Goal: Task Accomplishment & Management: Complete application form

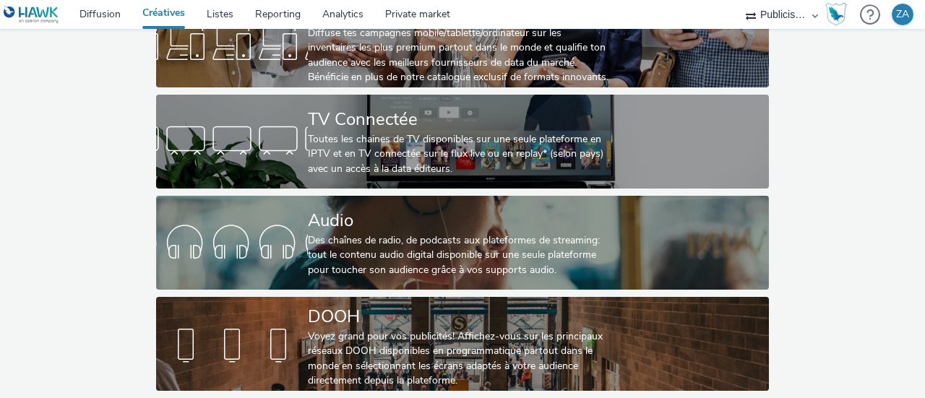
scroll to position [134, 0]
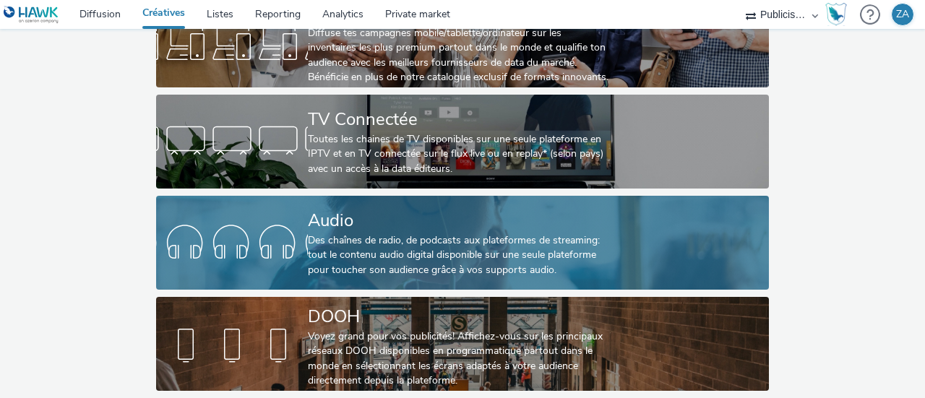
click at [441, 238] on div "Des chaînes de radio, de podcasts aux plateformes de streaming: tout le contenu…" at bounding box center [459, 255] width 303 height 44
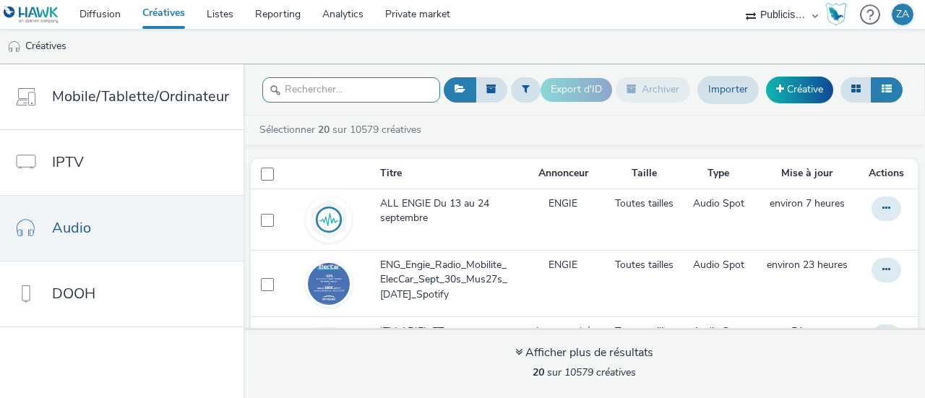
click at [372, 90] on input "text" at bounding box center [351, 89] width 178 height 25
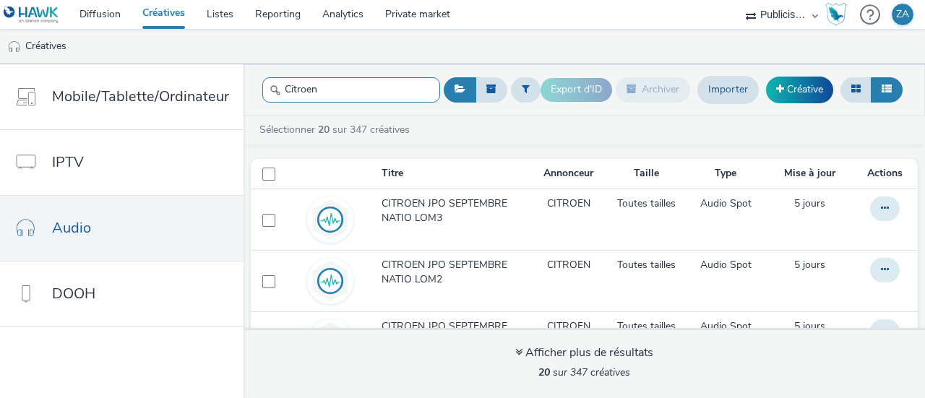
type input "Citroen"
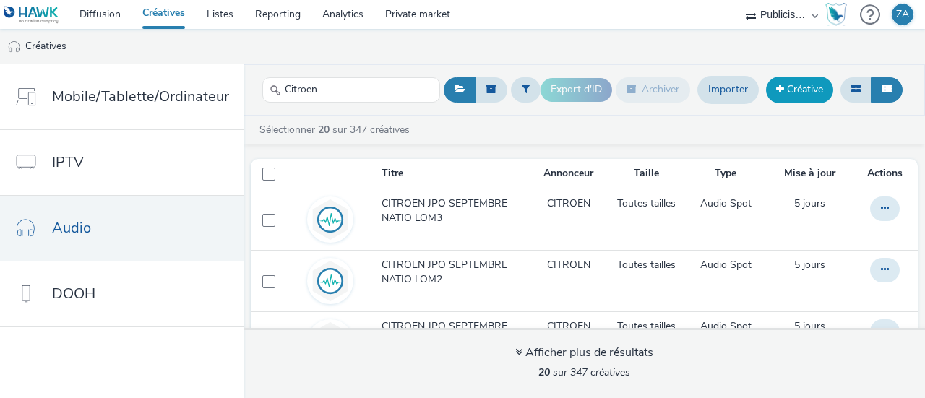
click at [802, 89] on link "Créative" at bounding box center [799, 90] width 67 height 26
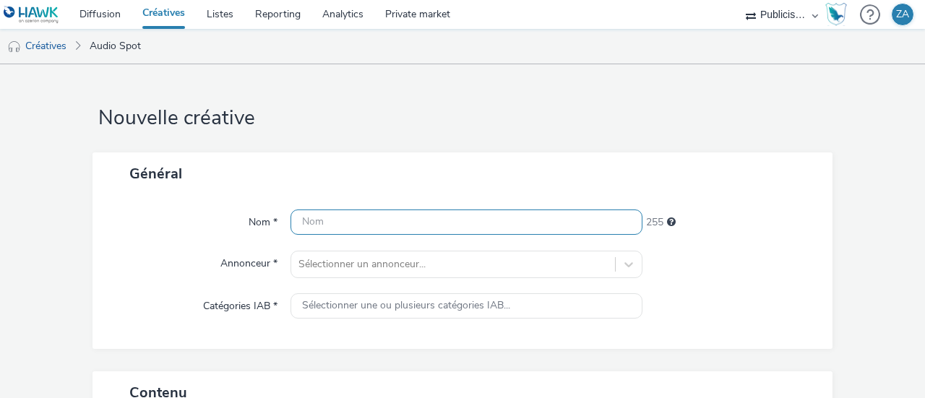
click at [411, 223] on input "text" at bounding box center [466, 221] width 352 height 25
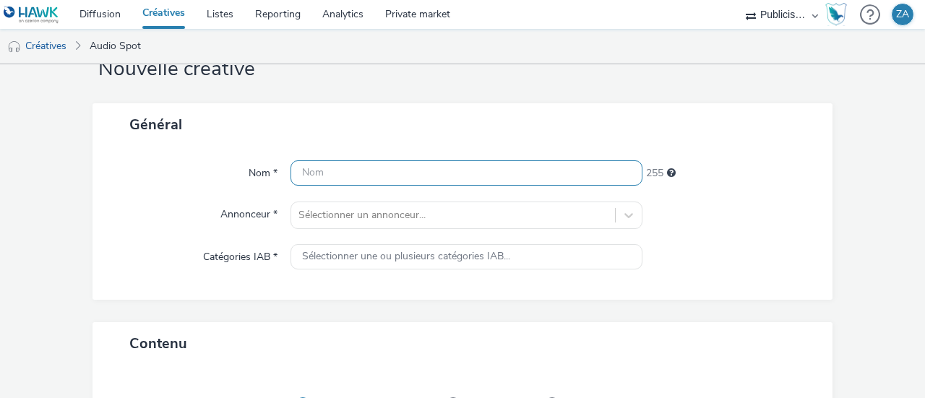
scroll to position [72, 0]
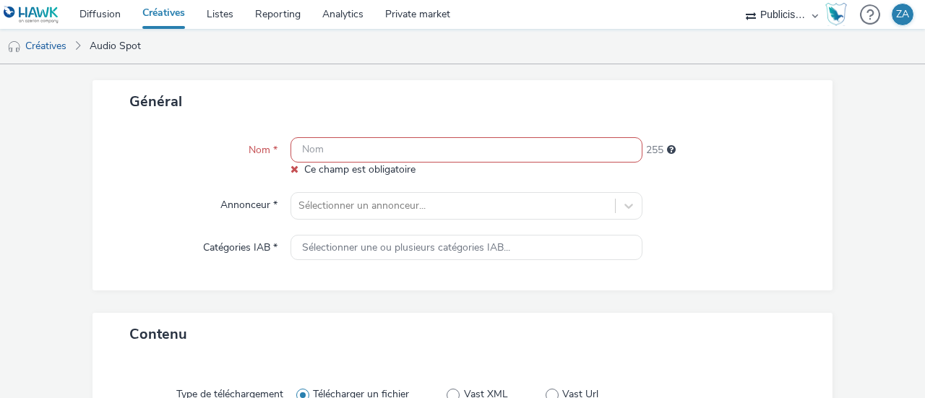
click at [456, 225] on div "Nom * Ce champ est obligatoire 255 Annonceur * Sélectionner un annonceur... Cat…" at bounding box center [462, 207] width 740 height 168
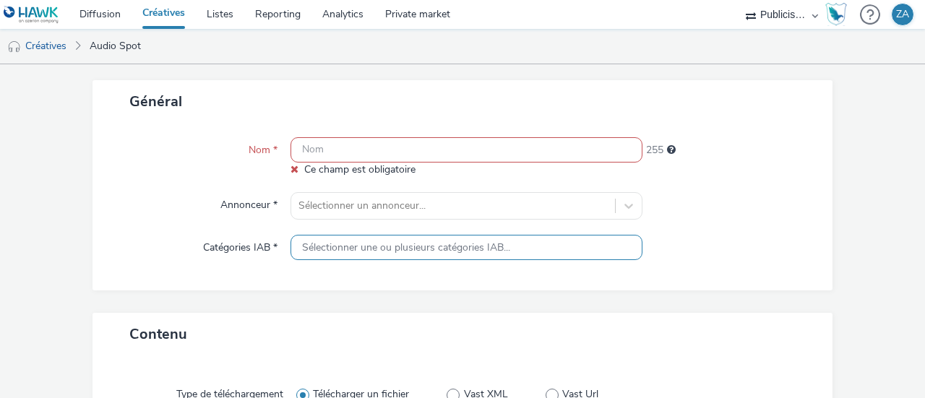
click at [426, 246] on span "Sélectionner une ou plusieurs catégories IAB..." at bounding box center [406, 248] width 208 height 12
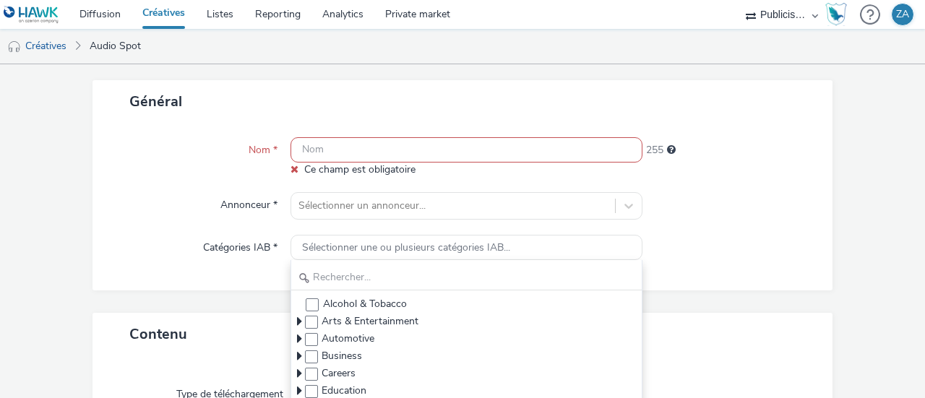
click at [735, 224] on div "Nom * Ce champ est obligatoire 255 Annonceur * Sélectionner un annonceur... Cat…" at bounding box center [462, 207] width 740 height 168
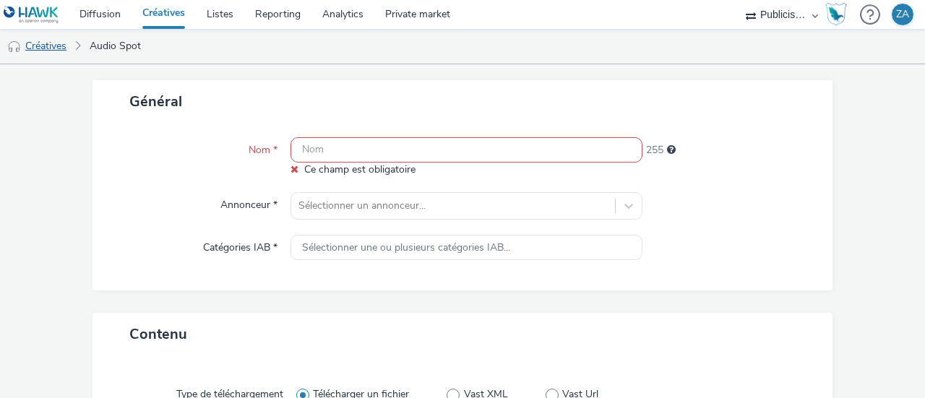
click at [59, 46] on link "Créatives" at bounding box center [37, 46] width 74 height 35
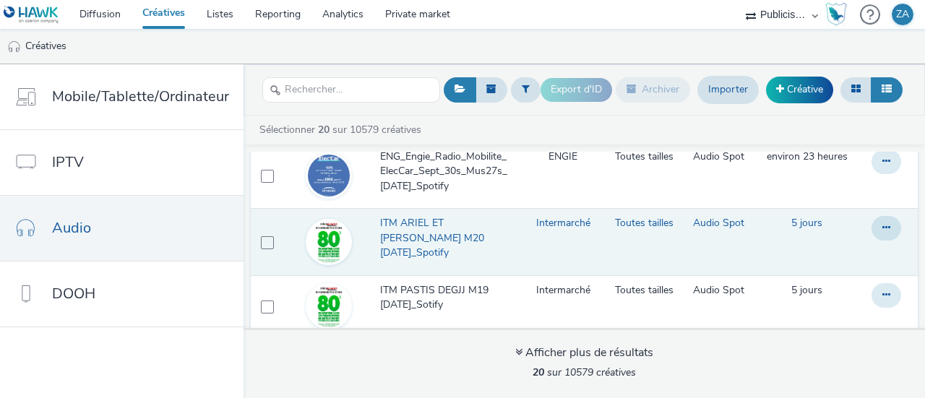
scroll to position [144, 0]
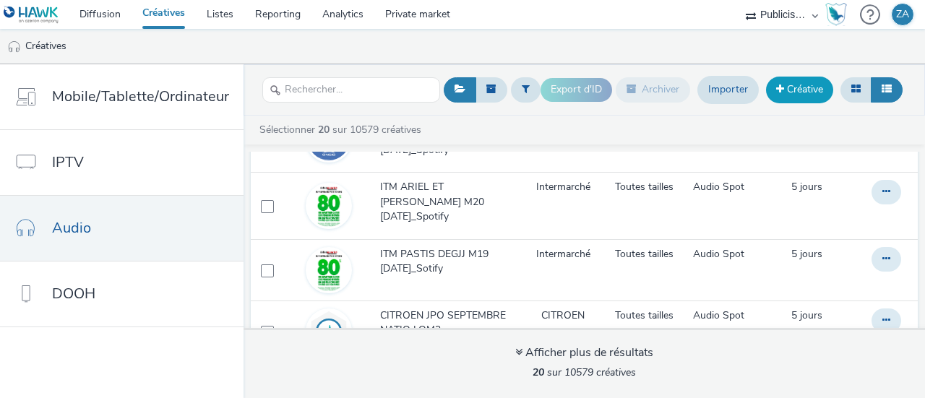
click at [792, 87] on link "Créative" at bounding box center [799, 90] width 67 height 26
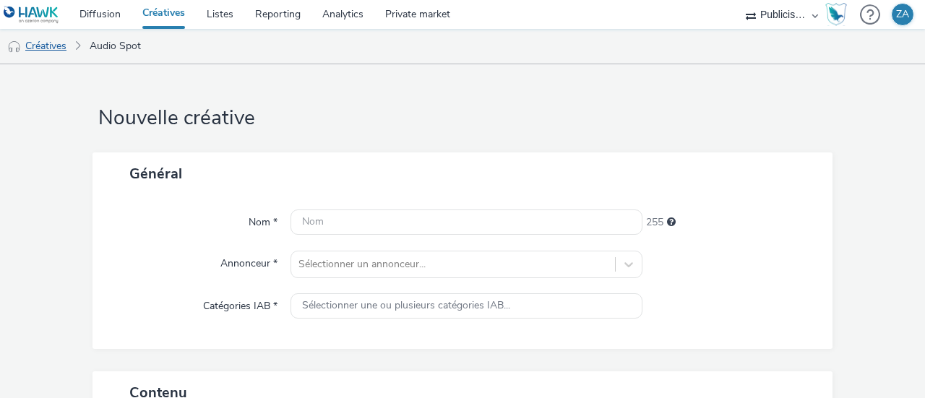
click at [49, 48] on link "Créatives" at bounding box center [37, 46] width 74 height 35
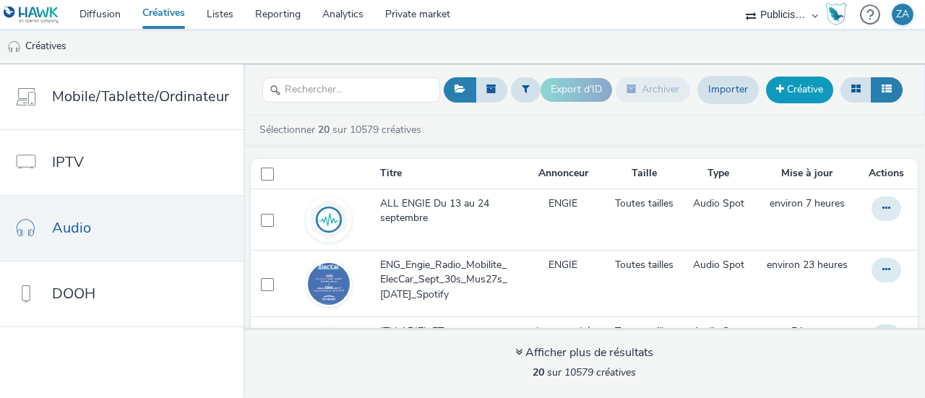
click at [813, 85] on link "Créative" at bounding box center [799, 90] width 67 height 26
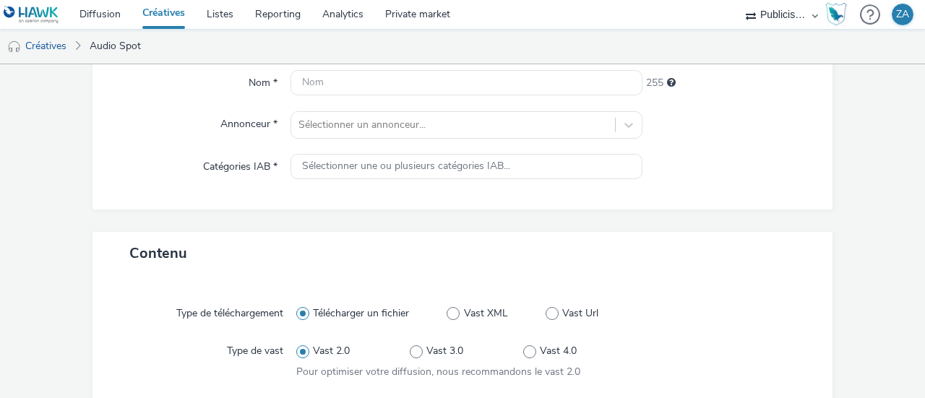
scroll to position [144, 0]
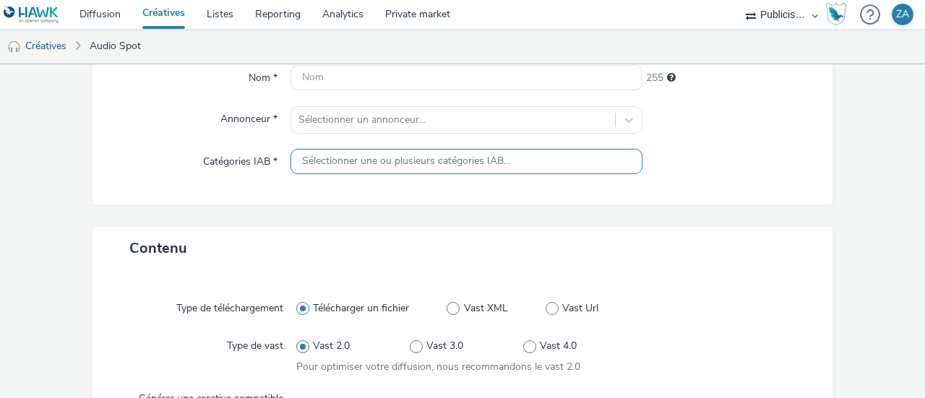
click at [493, 163] on span "Sélectionner une ou plusieurs catégories IAB..." at bounding box center [406, 161] width 208 height 12
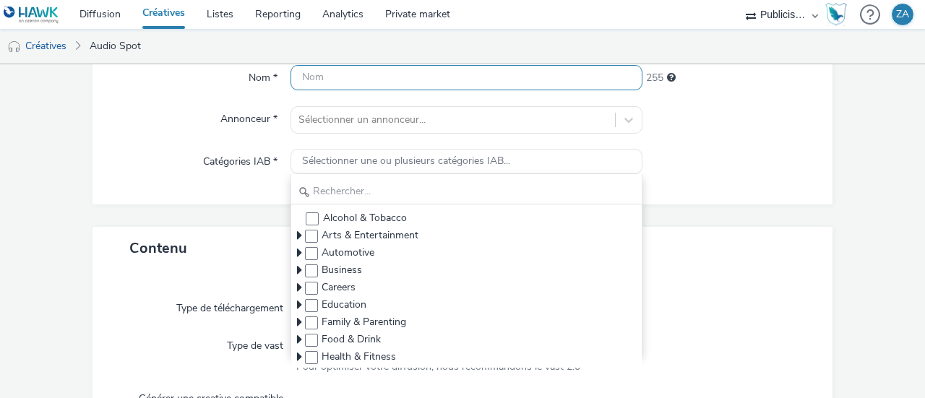
scroll to position [0, 0]
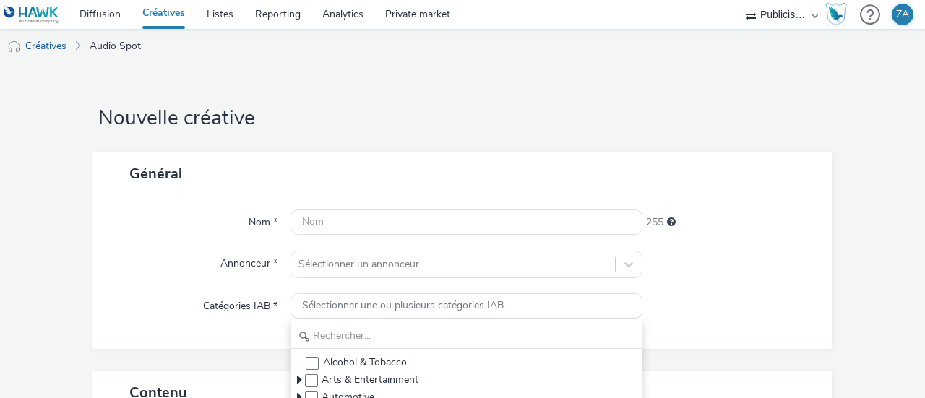
click at [805, 280] on div "Nom * 255 Annonceur * Sélectionner un annonceur... Catégories IAB * Sélectionne…" at bounding box center [462, 272] width 740 height 154
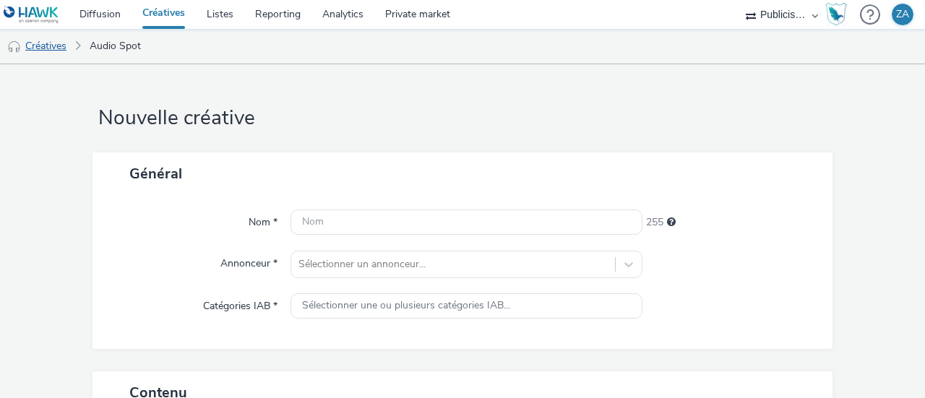
click at [61, 44] on link "Créatives" at bounding box center [37, 46] width 74 height 35
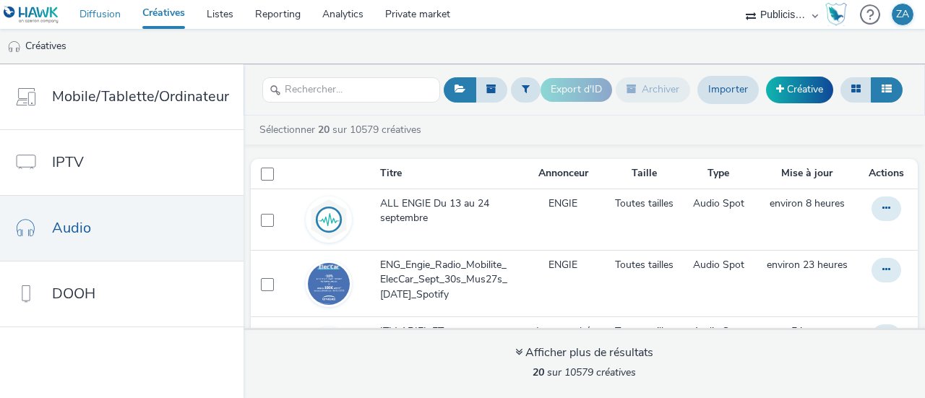
click at [90, 12] on link "Diffusion" at bounding box center [100, 14] width 63 height 29
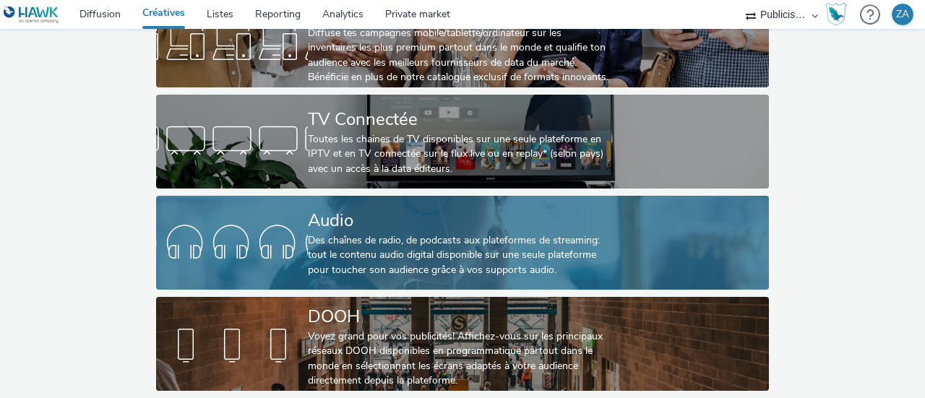
scroll to position [134, 0]
click at [368, 233] on div "Des chaînes de radio, de podcasts aux plateformes de streaming: tout le contenu…" at bounding box center [459, 255] width 303 height 44
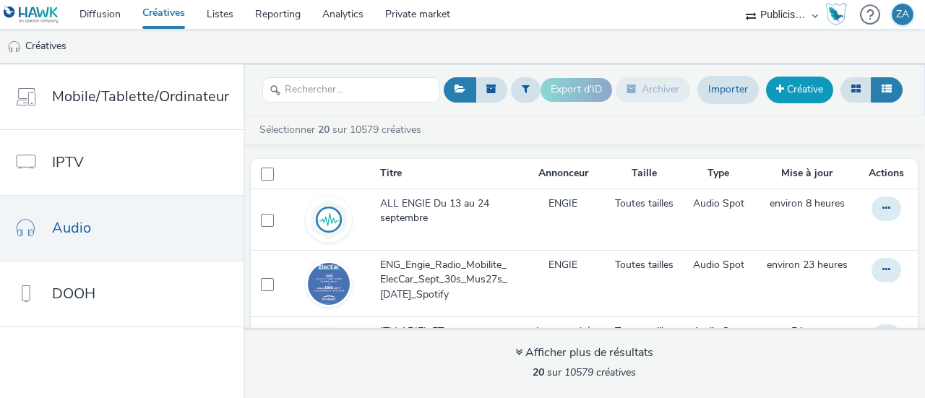
click at [800, 88] on link "Créative" at bounding box center [799, 90] width 67 height 26
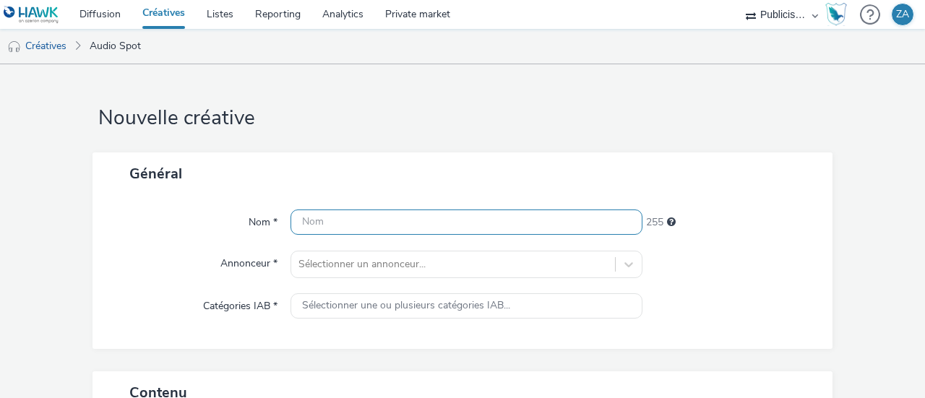
drag, startPoint x: 376, startPoint y: 218, endPoint x: 389, endPoint y: 217, distance: 12.3
click at [376, 217] on input "text" at bounding box center [466, 221] width 352 height 25
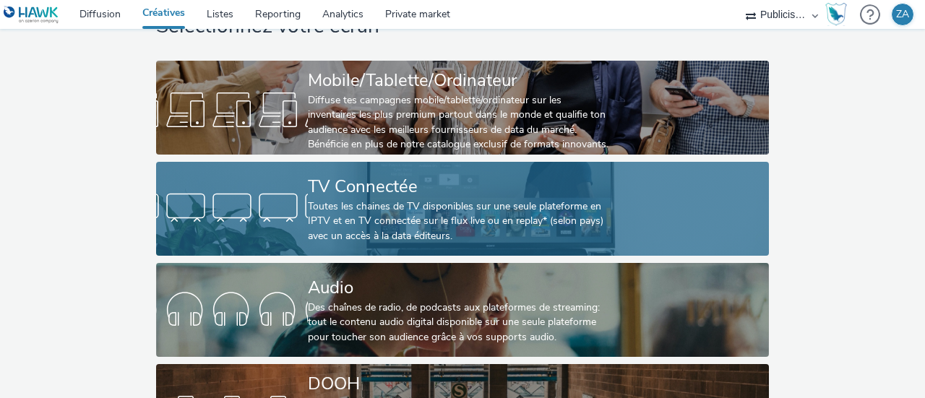
scroll to position [134, 0]
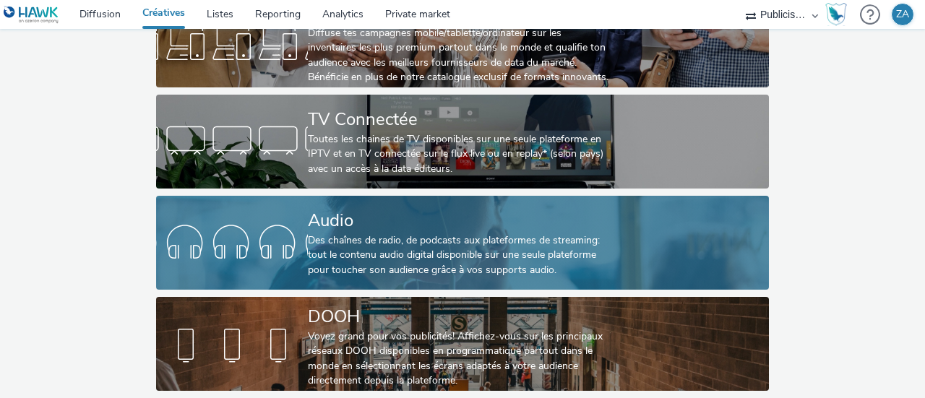
click at [312, 221] on div "Audio" at bounding box center [459, 220] width 303 height 25
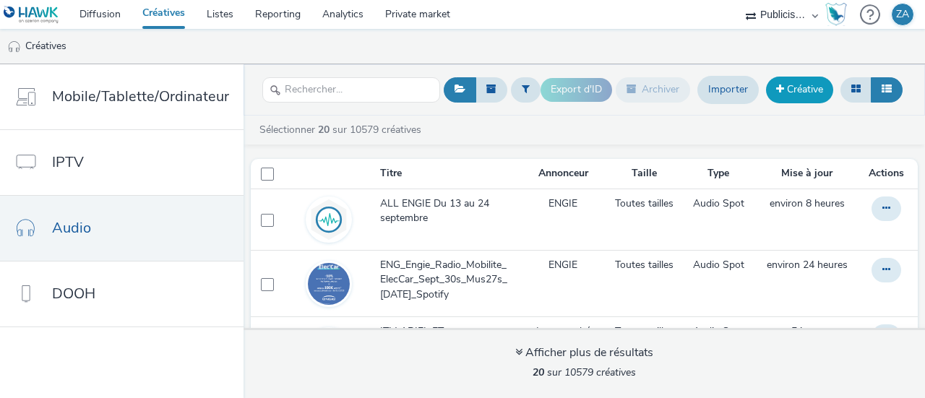
click at [791, 91] on link "Créative" at bounding box center [799, 90] width 67 height 26
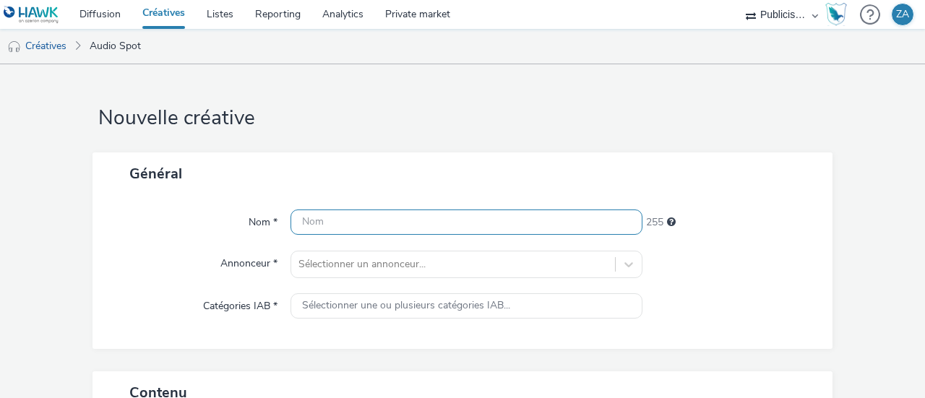
click at [406, 223] on input "text" at bounding box center [466, 221] width 352 height 25
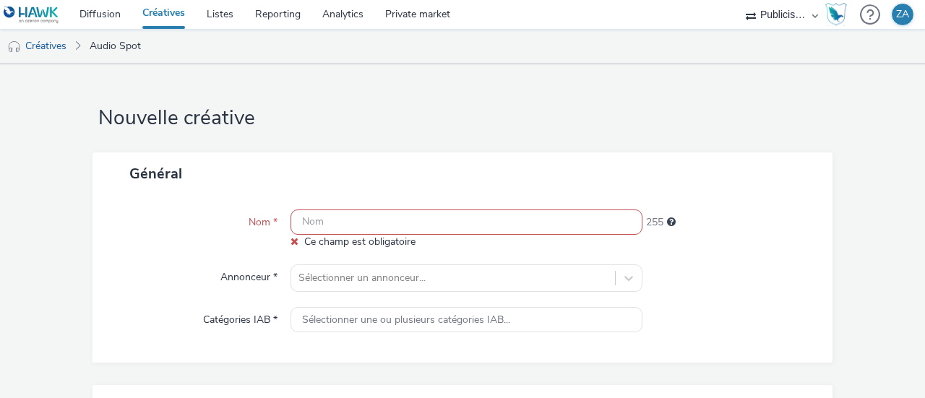
click at [316, 223] on input "text" at bounding box center [466, 221] width 352 height 25
paste input "Citroen_MAJ-JourneesRevolutionnaires_Natio-Septembre_LOM1_Mx_Ra_-9dB_30s_02-06-…"
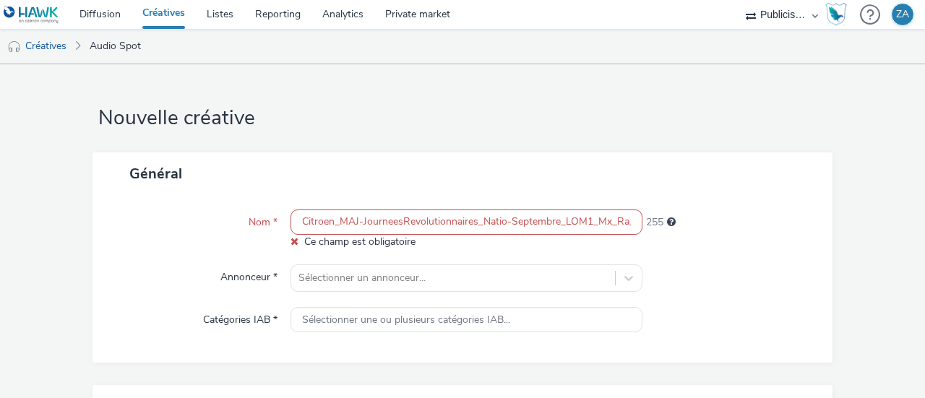
scroll to position [0, 114]
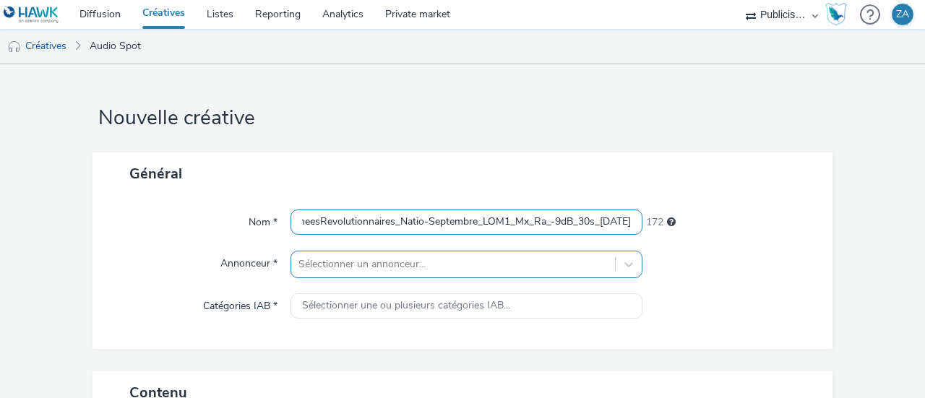
type input "Citroen_MAJ-JourneesRevolutionnaires_Natio-Septembre_LOM1_Mx_Ra_-9dB_30s_02-06-…"
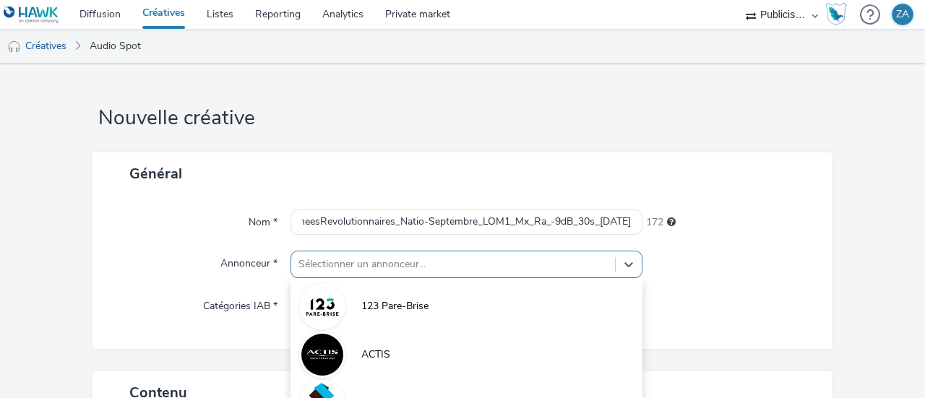
click at [426, 262] on div "option ANFA focused, 4 of 10. 10 results available. Use Up and Down to choose o…" at bounding box center [466, 264] width 352 height 27
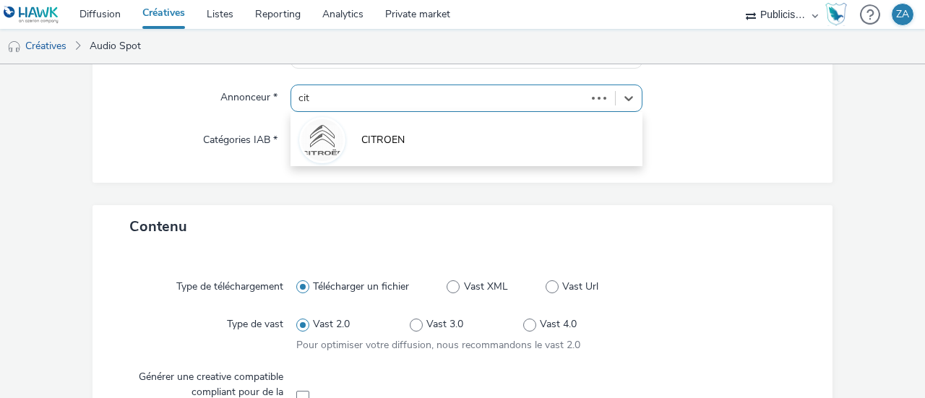
type input "citr"
click at [487, 150] on li "CITROEN" at bounding box center [466, 139] width 352 height 48
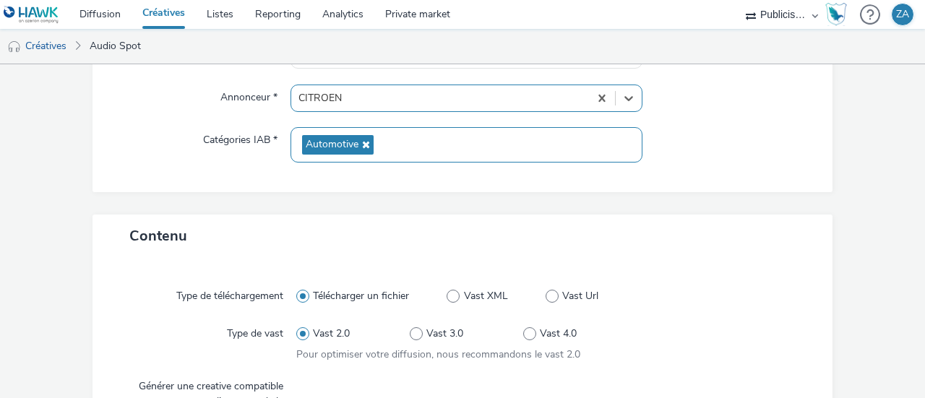
type input "http://citroen.fr"
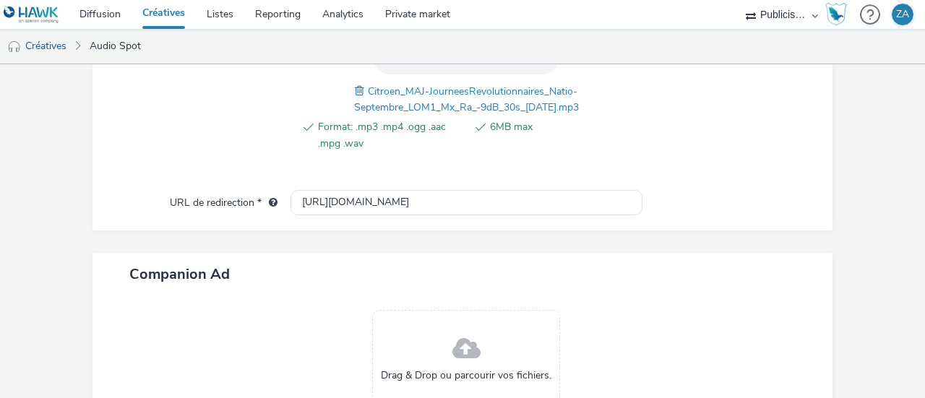
scroll to position [727, 0]
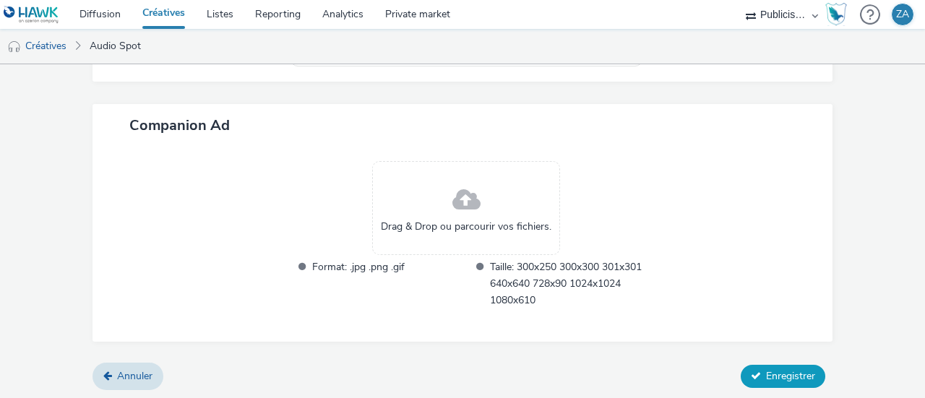
click at [784, 371] on span "Enregistrer" at bounding box center [790, 376] width 49 height 14
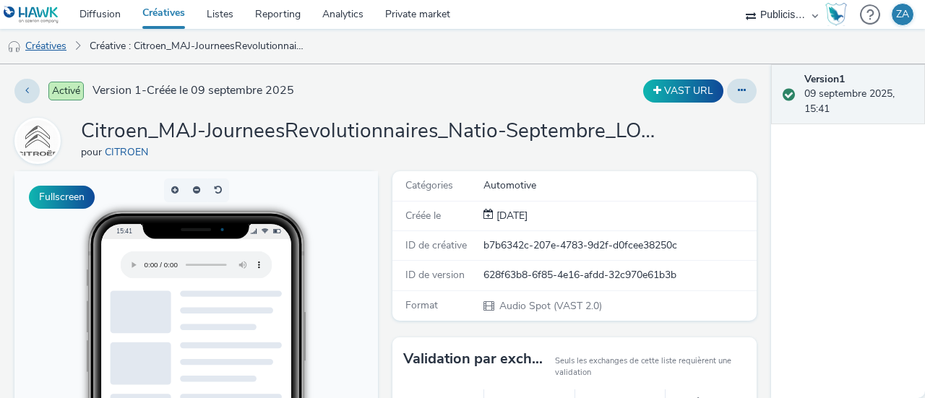
click at [51, 38] on link "Créatives" at bounding box center [37, 46] width 74 height 35
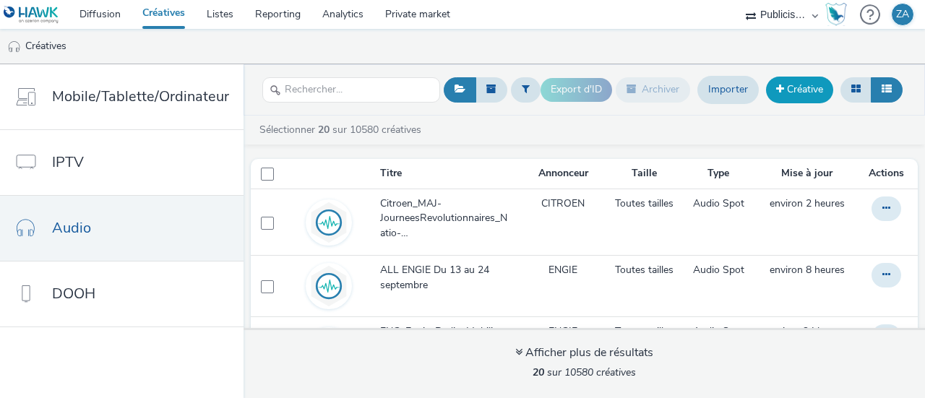
click at [797, 94] on link "Créative" at bounding box center [799, 90] width 67 height 26
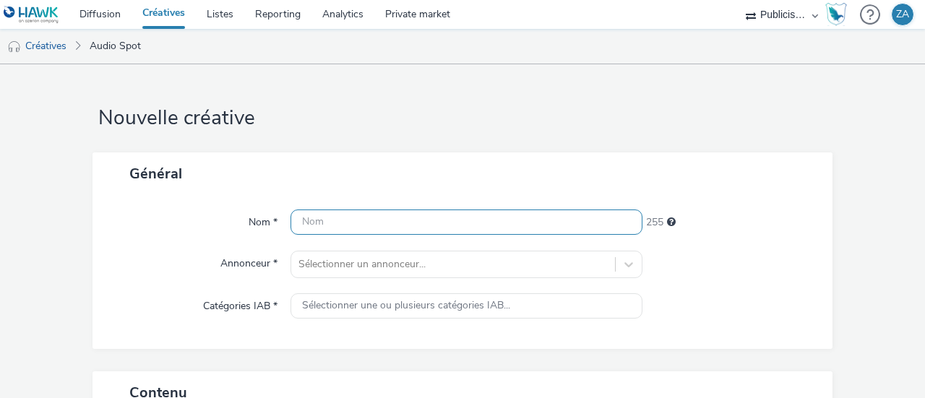
click at [357, 224] on input "text" at bounding box center [466, 221] width 352 height 25
paste input "Citroen_MAJ-JourneesRevolutionnaires_Natio-Septembre_LOM2_Mx_Ra_-9dB_30s_02-06-…"
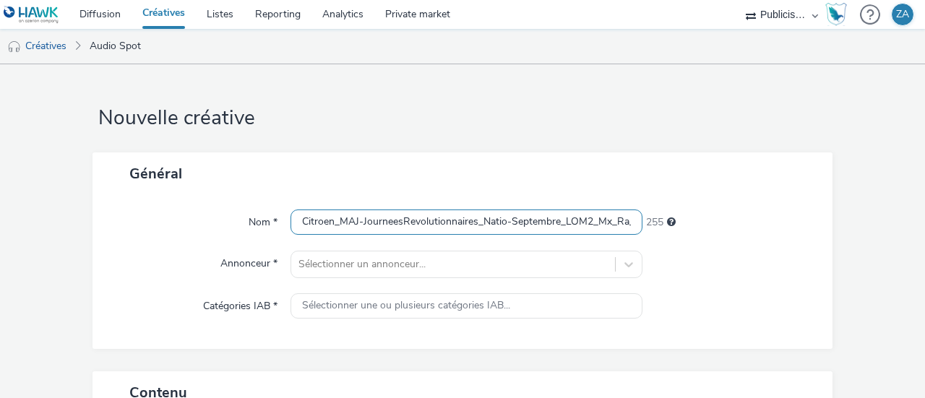
scroll to position [0, 114]
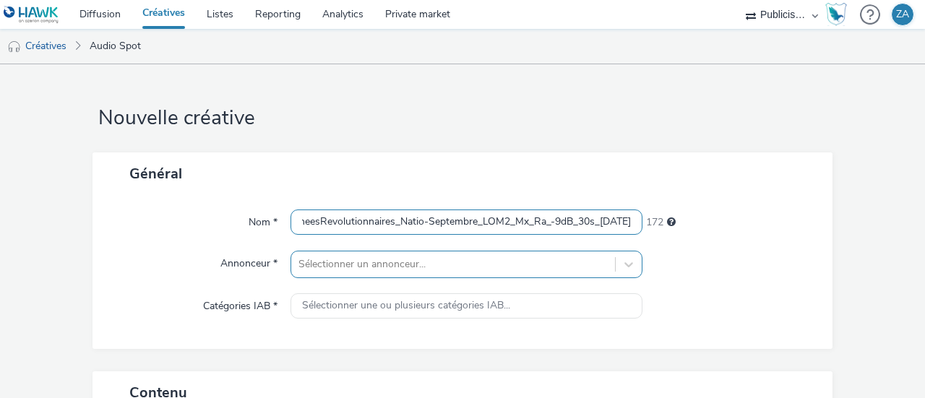
type input "Citroen_MAJ-JourneesRevolutionnaires_Natio-Septembre_LOM2_Mx_Ra_-9dB_30s_02-06-…"
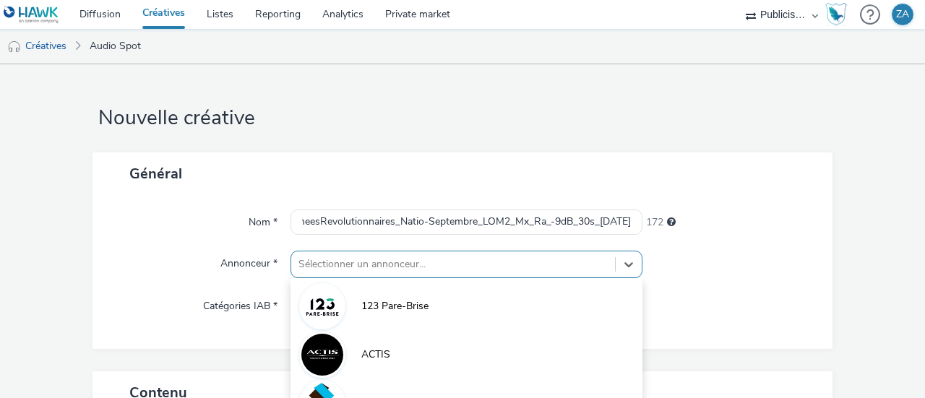
scroll to position [166, 0]
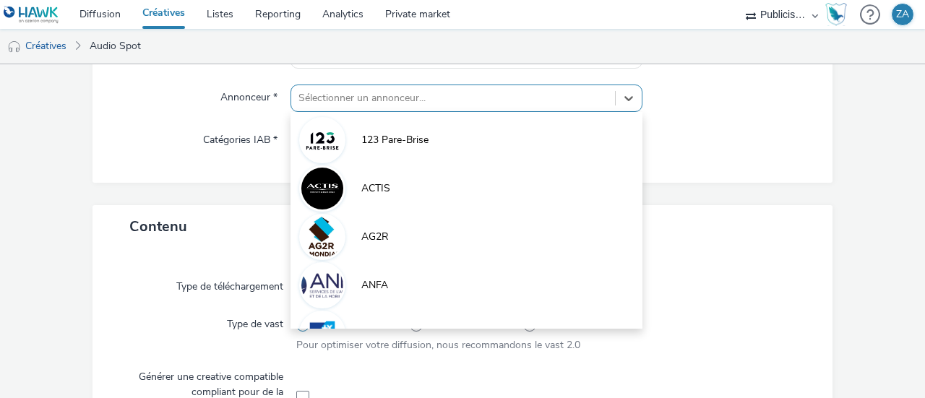
click at [426, 112] on div "option ANFA focused, 4 of 10. 10 results available. Use Up and Down to choose o…" at bounding box center [466, 98] width 352 height 27
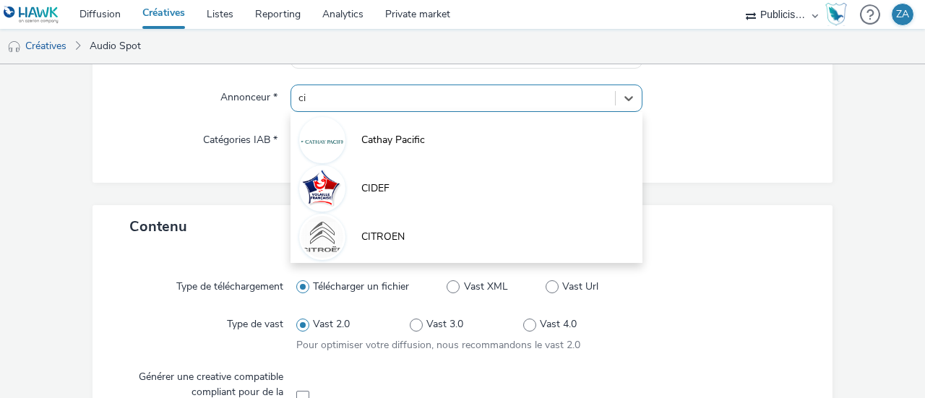
type input "cit"
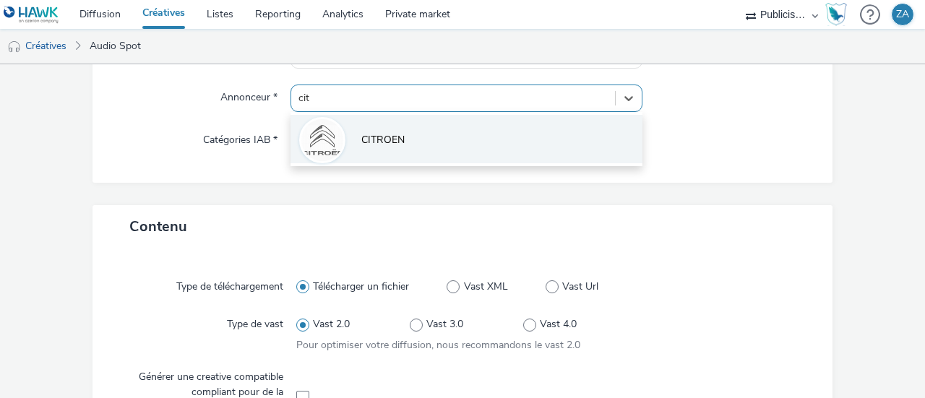
click at [429, 141] on li "CITROEN" at bounding box center [466, 139] width 352 height 48
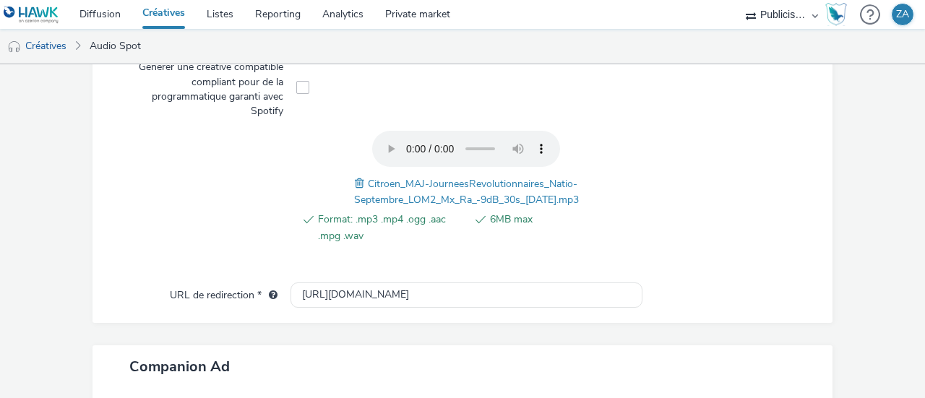
scroll to position [727, 0]
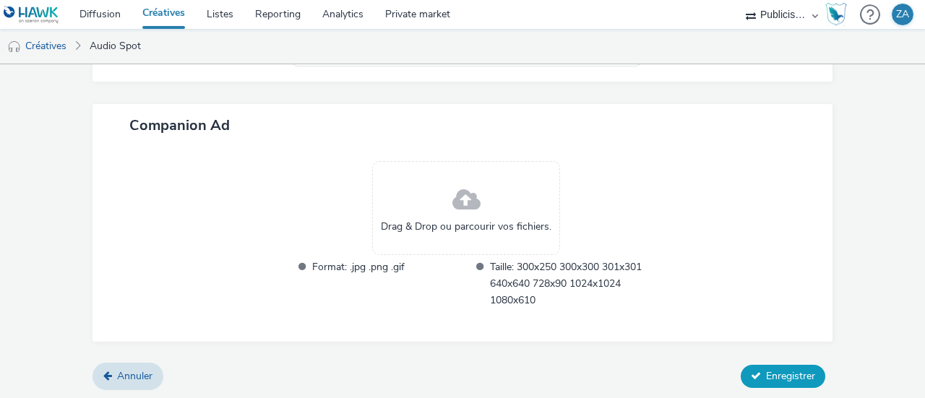
click at [749, 367] on button "Enregistrer" at bounding box center [782, 376] width 85 height 23
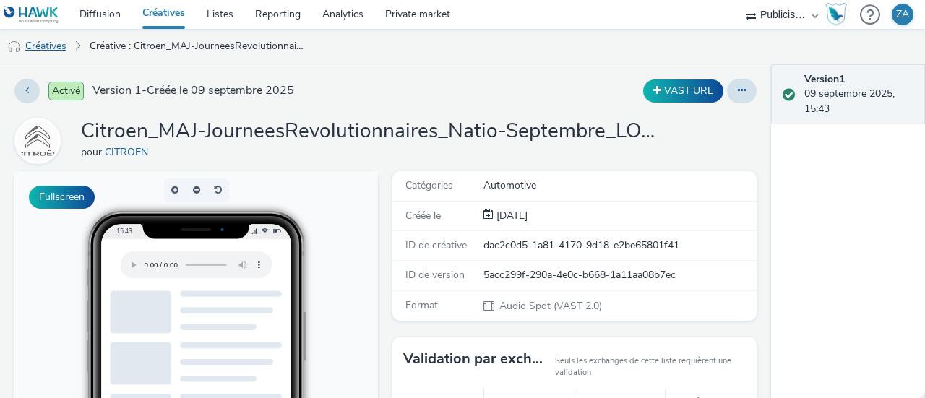
click at [49, 46] on link "Créatives" at bounding box center [37, 46] width 74 height 35
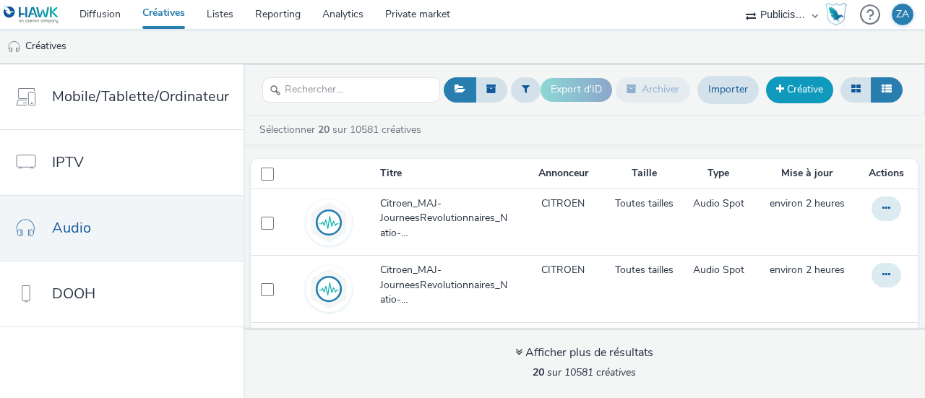
click at [799, 85] on link "Créative" at bounding box center [799, 90] width 67 height 26
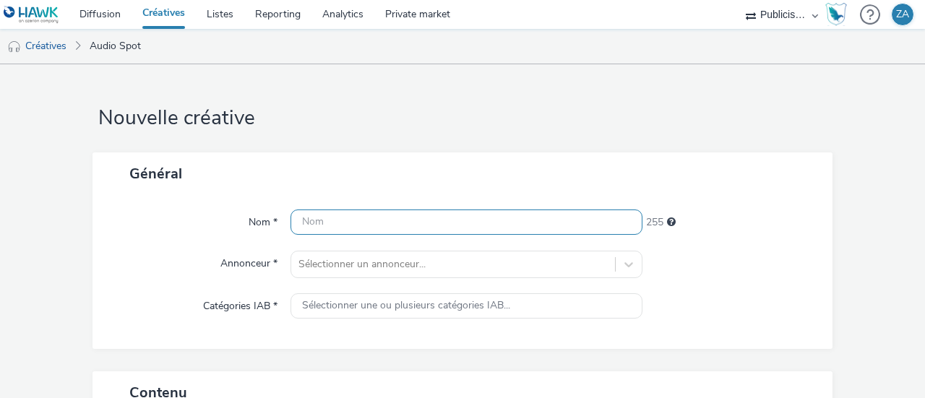
click at [347, 219] on input "text" at bounding box center [466, 221] width 352 height 25
paste input "Citroen_MAJ-JourneesRevolutionnaires_Natio-Septembre_LOM3_Mx_Ra_-9dB_30s_02-06-…"
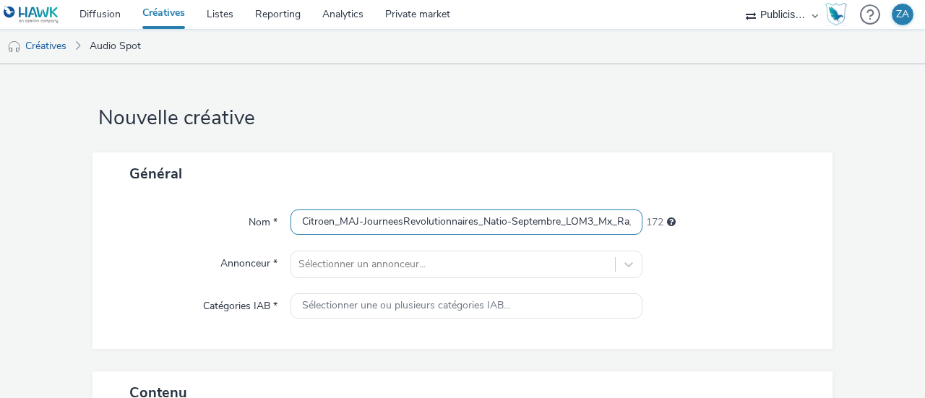
scroll to position [0, 114]
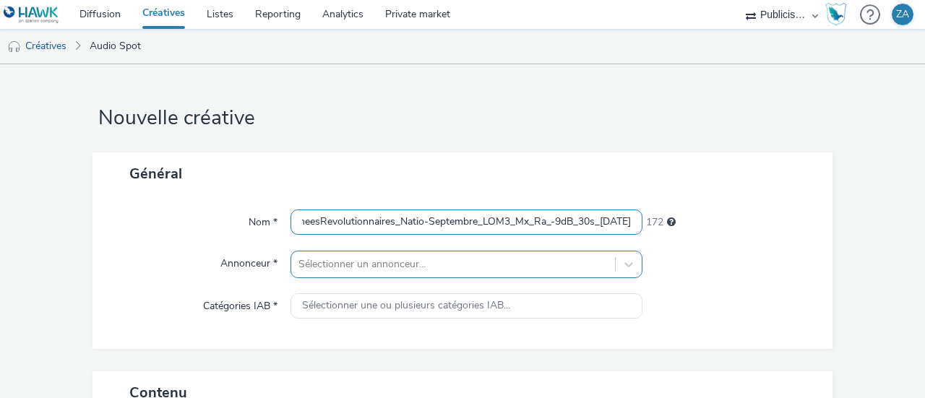
type input "Citroen_MAJ-JourneesRevolutionnaires_Natio-Septembre_LOM3_Mx_Ra_-9dB_30s_02-06-…"
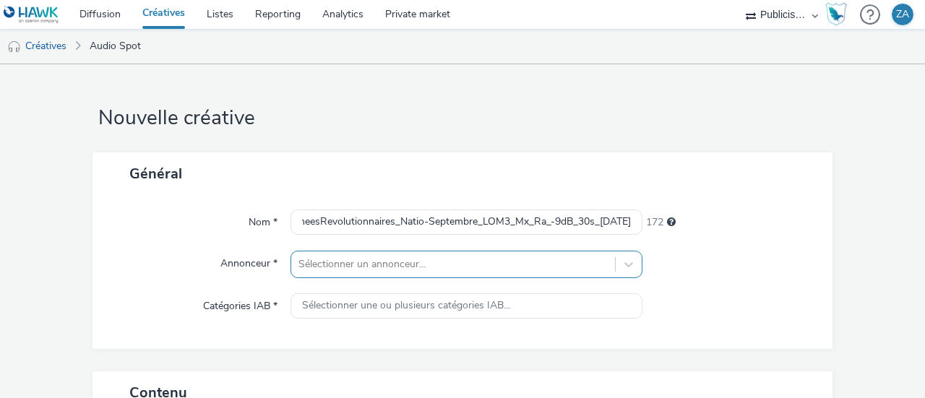
scroll to position [166, 0]
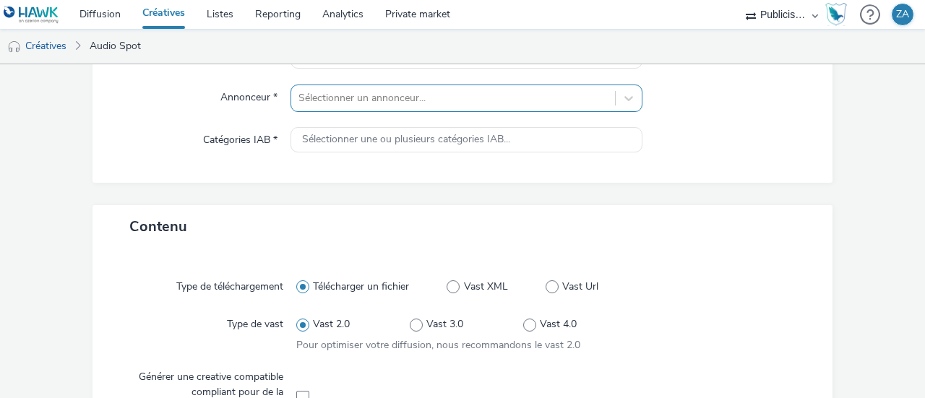
click at [401, 112] on div "Sélectionner un annonceur..." at bounding box center [466, 98] width 352 height 27
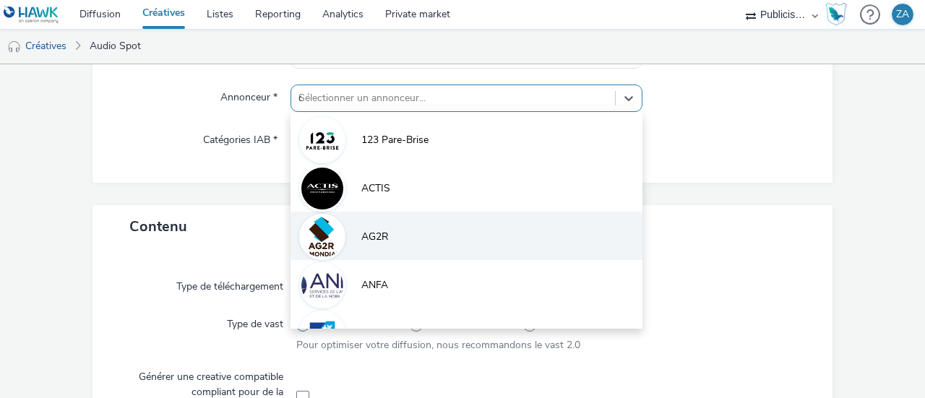
type input "ci"
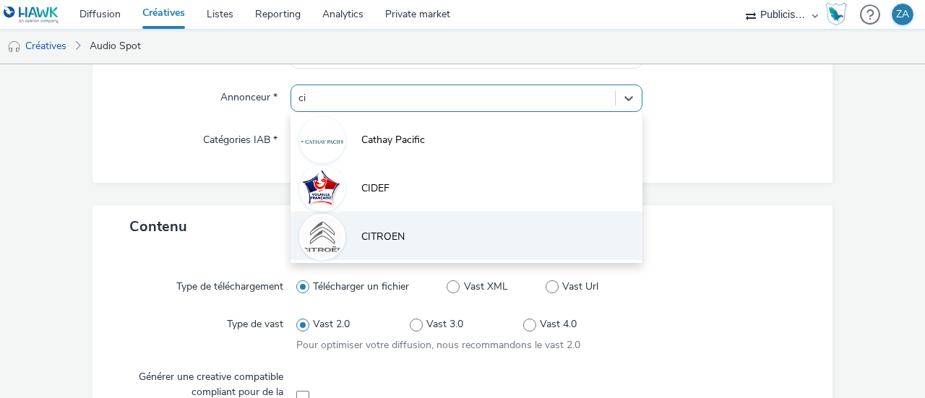
click at [416, 235] on li "CITROEN" at bounding box center [466, 236] width 352 height 48
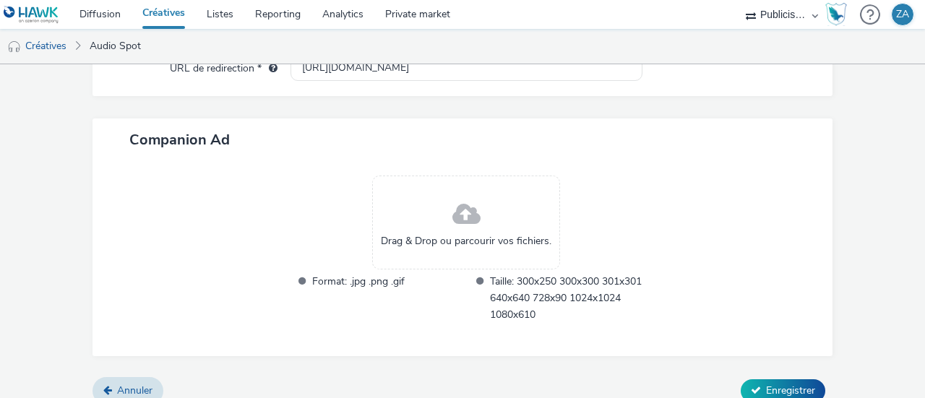
scroll to position [727, 0]
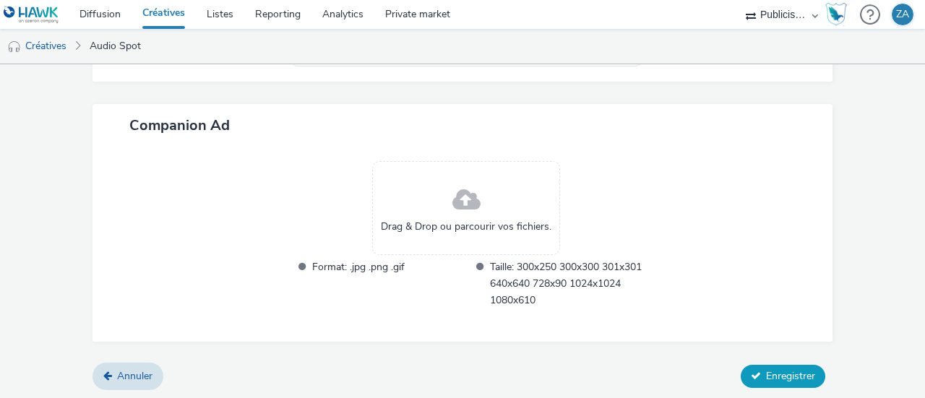
click at [795, 379] on span "Enregistrer" at bounding box center [790, 376] width 49 height 14
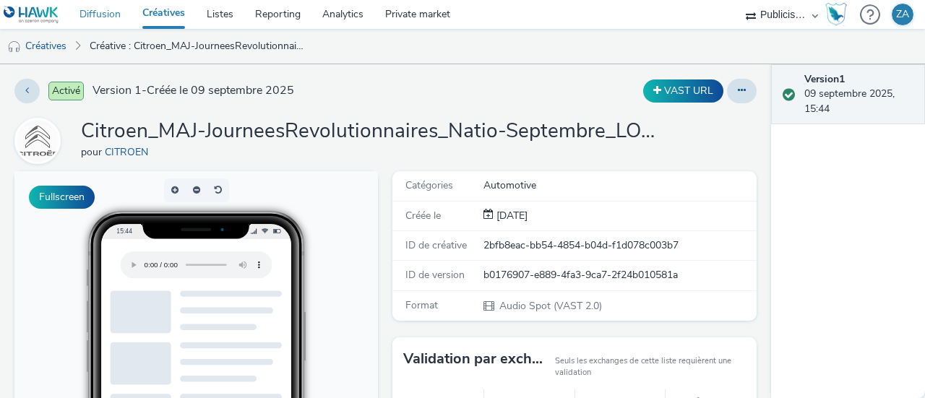
click at [92, 17] on link "Diffusion" at bounding box center [100, 14] width 63 height 29
